Goal: Information Seeking & Learning: Learn about a topic

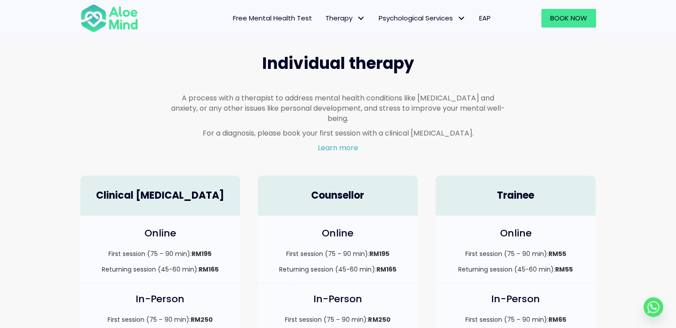
scroll to position [233, 0]
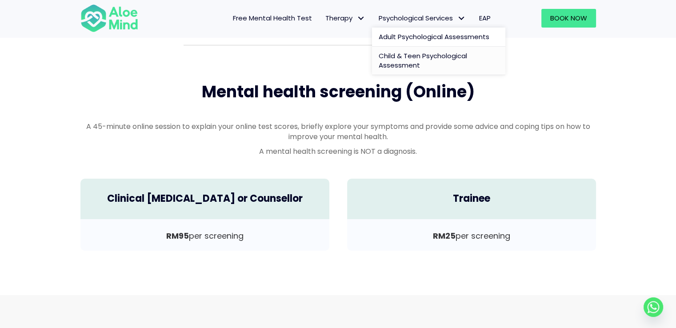
click at [430, 59] on span "Child & Teen Psychological Assessment" at bounding box center [422, 60] width 88 height 19
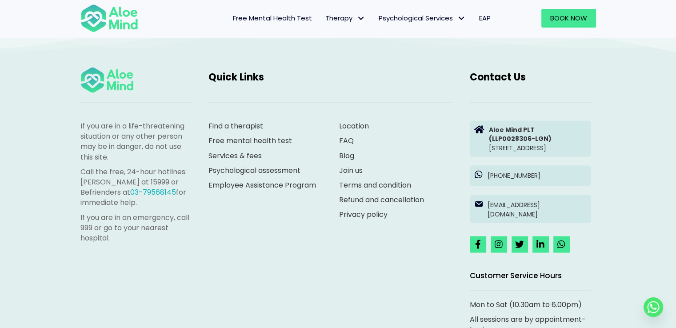
scroll to position [1553, 0]
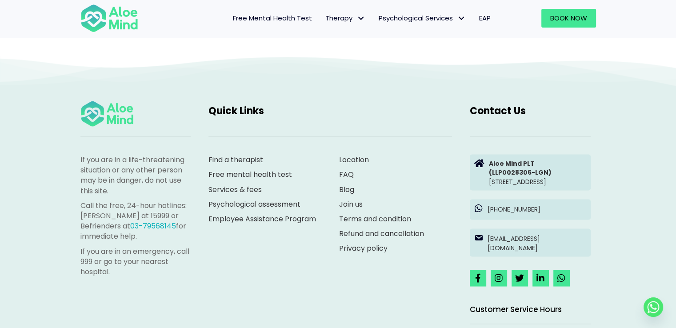
click at [624, 156] on div "If you are in a life-threatening situation or any other person may be in danger…" at bounding box center [338, 248] width 676 height 385
click at [561, 282] on icon at bounding box center [561, 277] width 8 height 9
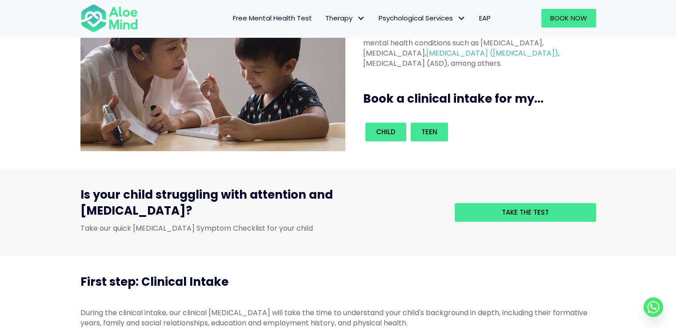
scroll to position [0, 0]
